Goal: Register for event/course

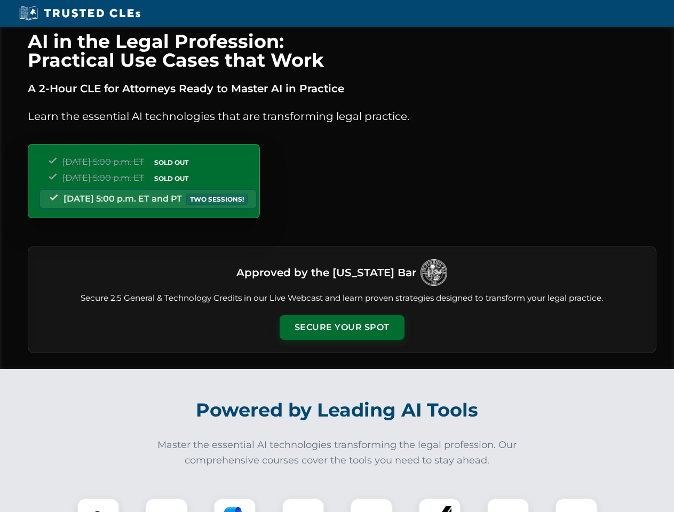
click at [342, 328] on button "Secure Your Spot" at bounding box center [342, 327] width 125 height 25
click at [98, 506] on img at bounding box center [98, 519] width 31 height 31
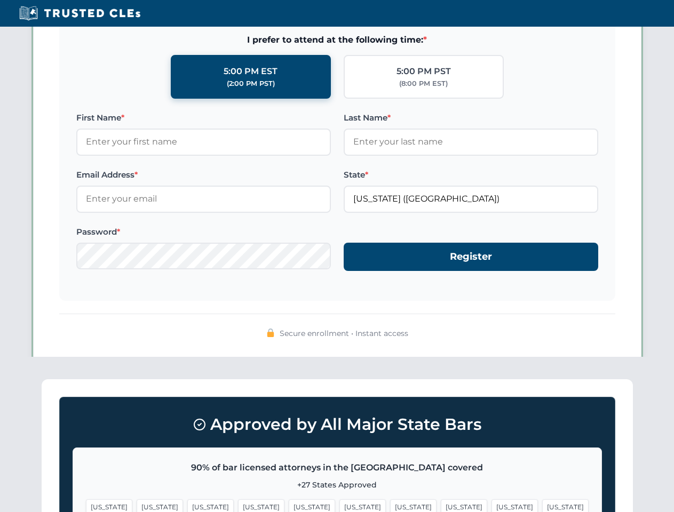
click at [390, 506] on span "[US_STATE]" at bounding box center [413, 507] width 46 height 15
click at [492, 506] on span "[US_STATE]" at bounding box center [515, 507] width 46 height 15
